Goal: Task Accomplishment & Management: Use online tool/utility

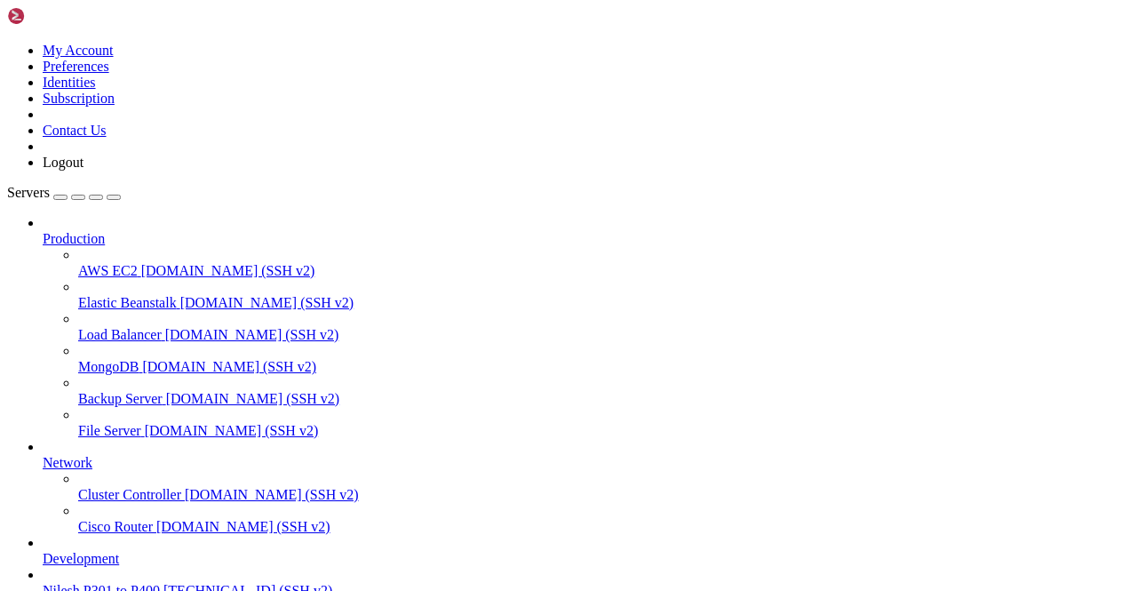
scroll to position [172, 0]
click at [59, 583] on link "Nilesh P301 to P400 [TECHNICAL_ID] (SSH v2)" at bounding box center [586, 591] width 1087 height 16
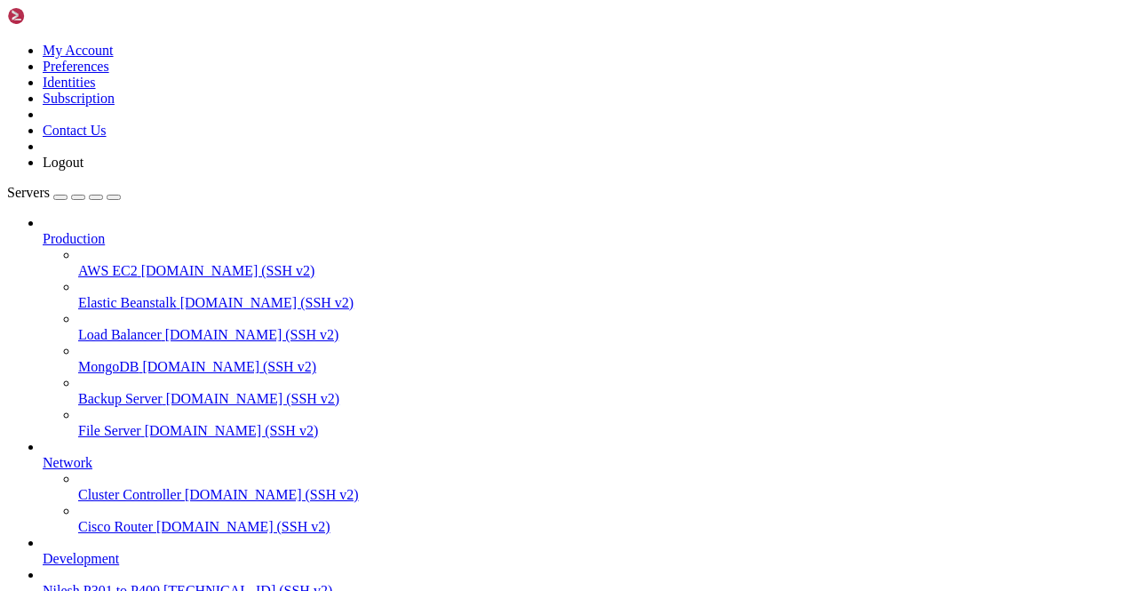
scroll to position [54093, 0]
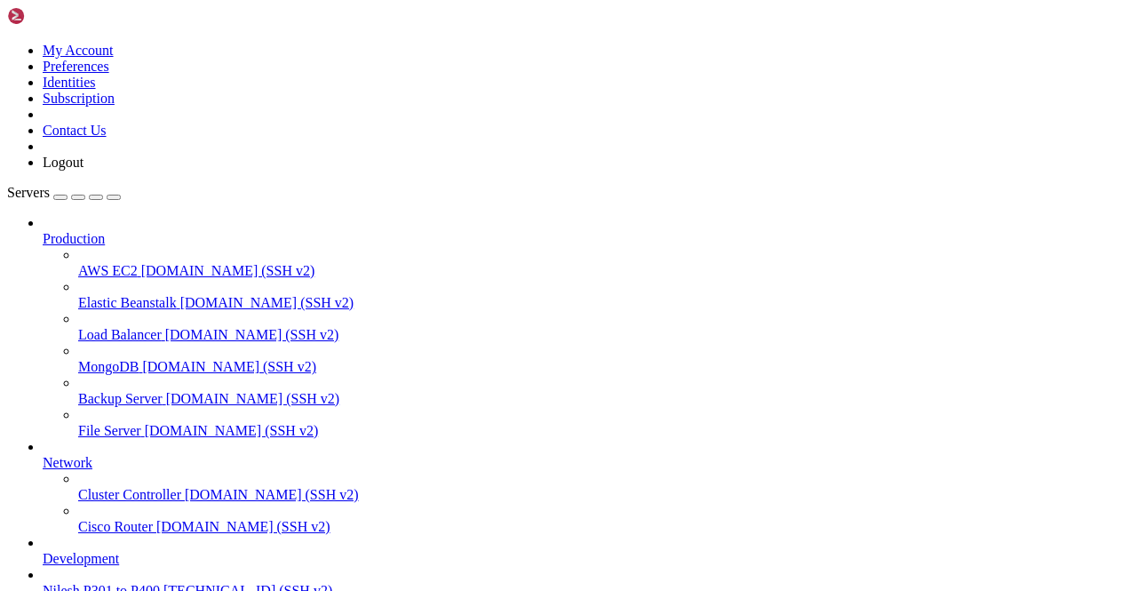
scroll to position [162900, 0]
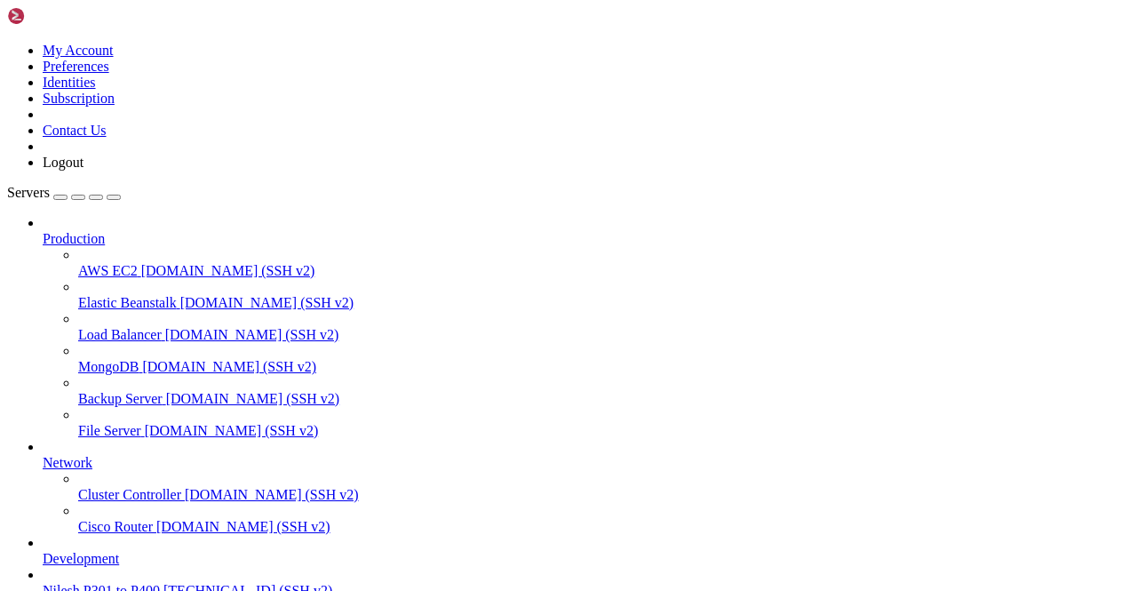
drag, startPoint x: 529, startPoint y: 248, endPoint x: 569, endPoint y: 236, distance: 40.8
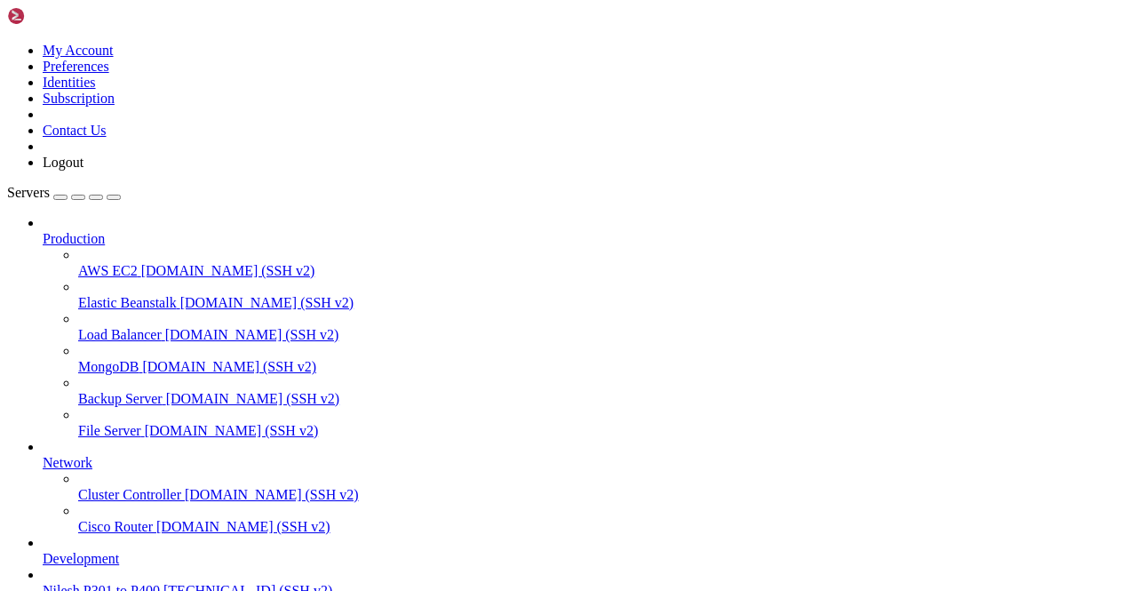
type input "/root/screenshots"
